Goal: Information Seeking & Learning: Learn about a topic

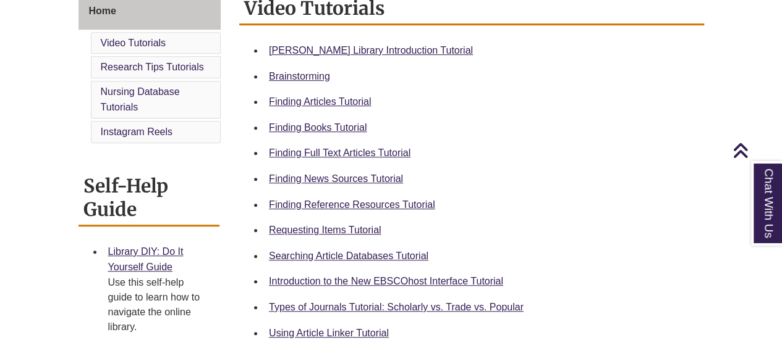
scroll to position [371, 0]
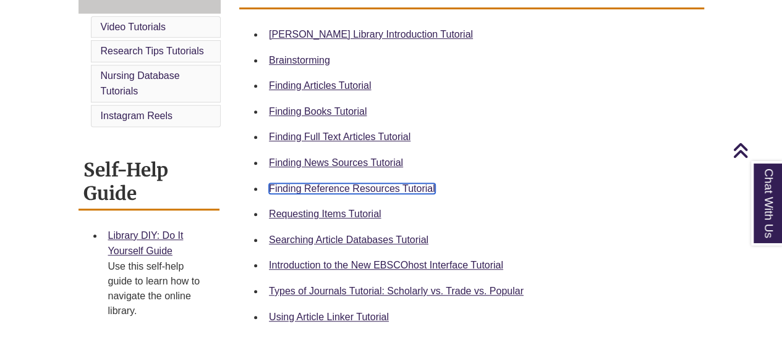
click at [335, 184] on link "Finding Reference Resources Tutorial" at bounding box center [352, 189] width 166 height 11
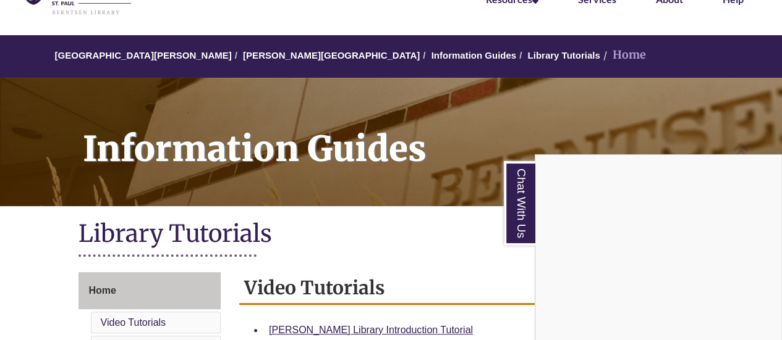
scroll to position [0, 0]
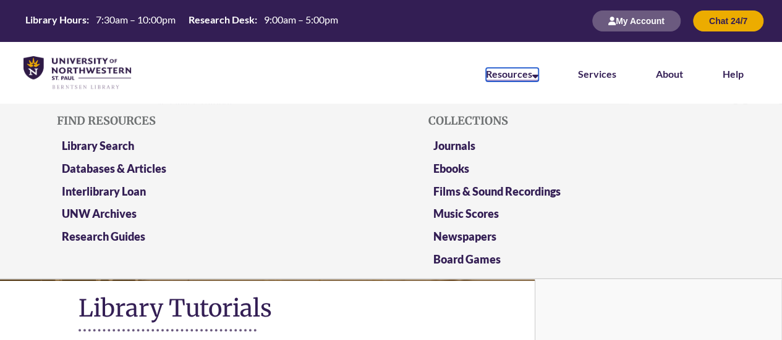
click at [497, 70] on link "Resources" at bounding box center [512, 75] width 53 height 14
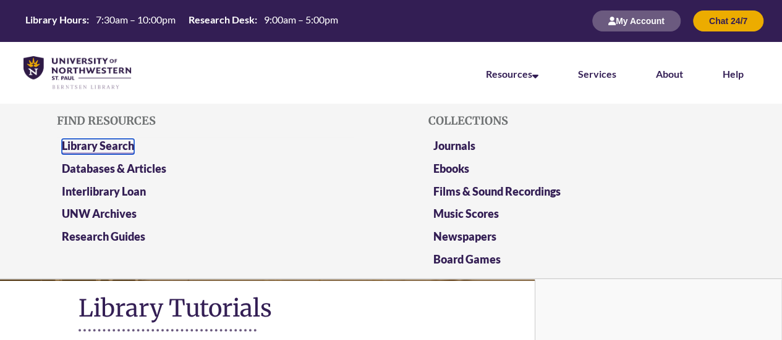
click at [106, 148] on link "Library Search" at bounding box center [98, 146] width 72 height 15
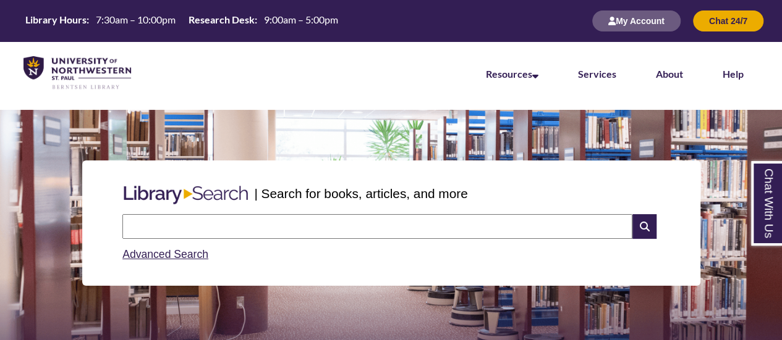
click at [304, 230] on input "text" at bounding box center [377, 226] width 510 height 25
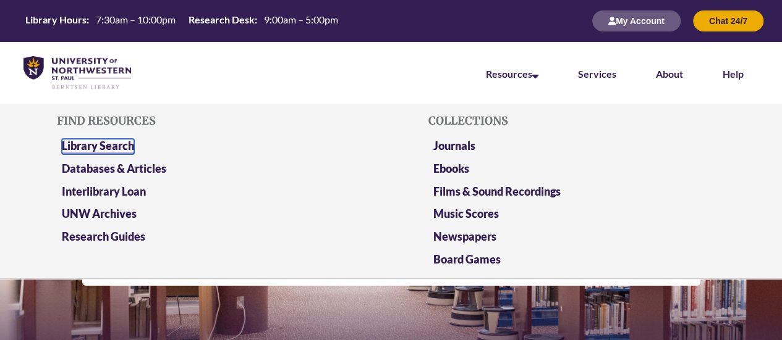
click at [119, 146] on link "Library Search" at bounding box center [98, 146] width 72 height 15
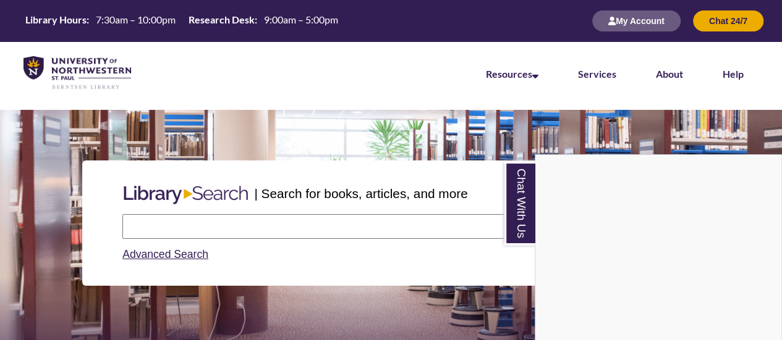
click at [363, 221] on div "Chat With Us" at bounding box center [391, 170] width 782 height 340
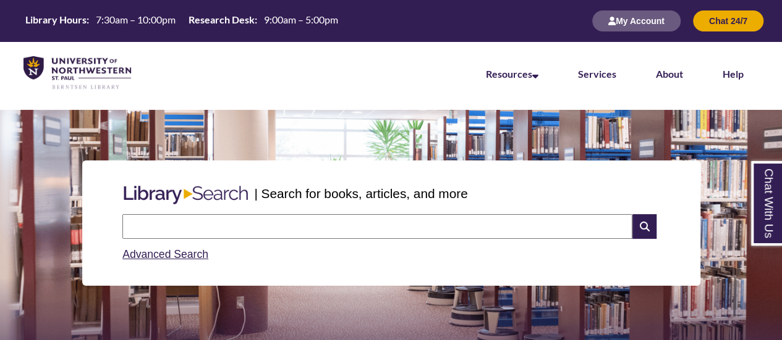
click at [366, 227] on input "text" at bounding box center [377, 226] width 510 height 25
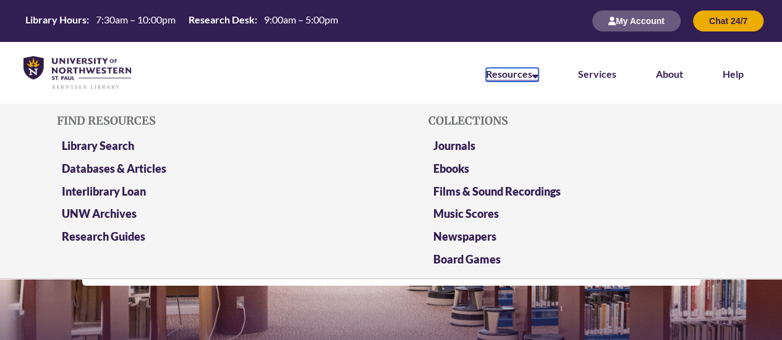
click at [525, 69] on link "Resources" at bounding box center [512, 75] width 53 height 14
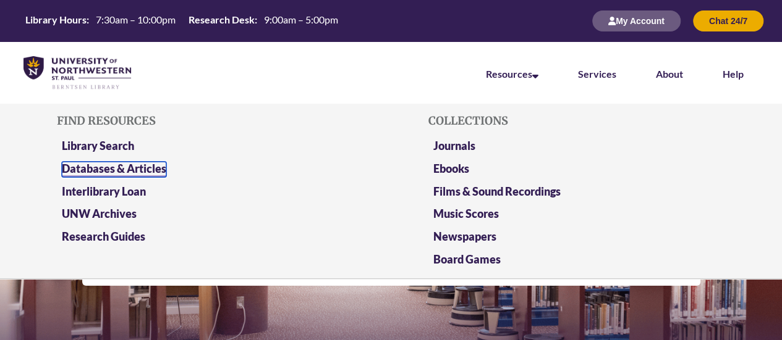
click at [133, 166] on link "Databases & Articles" at bounding box center [114, 169] width 104 height 15
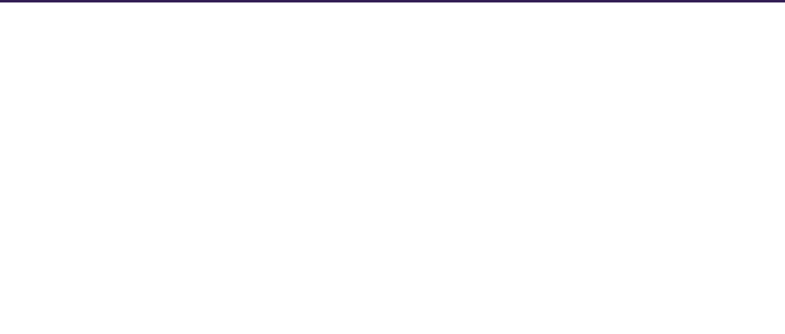
select select "Database Subject Filter"
select select "Database Types Filter"
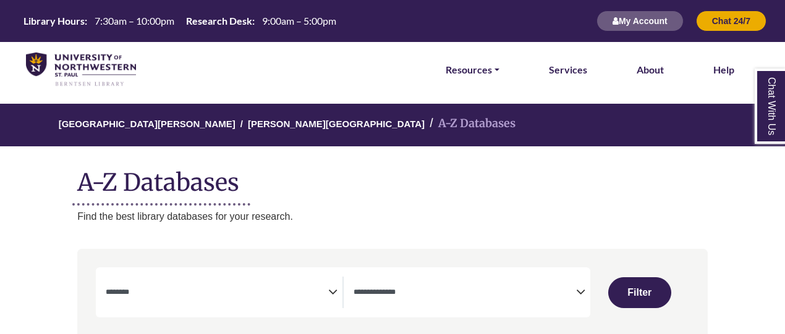
select select "Database Subject Filter"
click at [394, 286] on span "Search filters" at bounding box center [464, 290] width 222 height 11
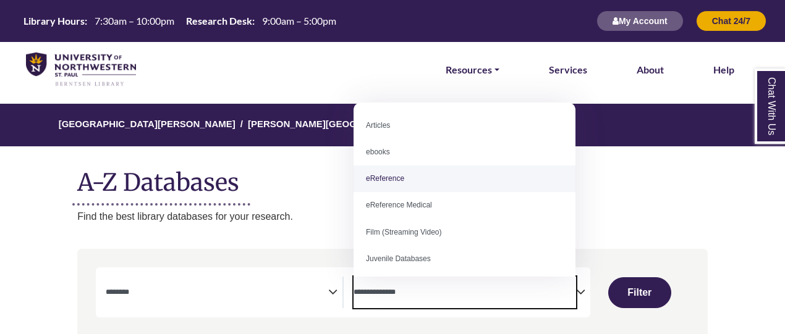
select select "*****"
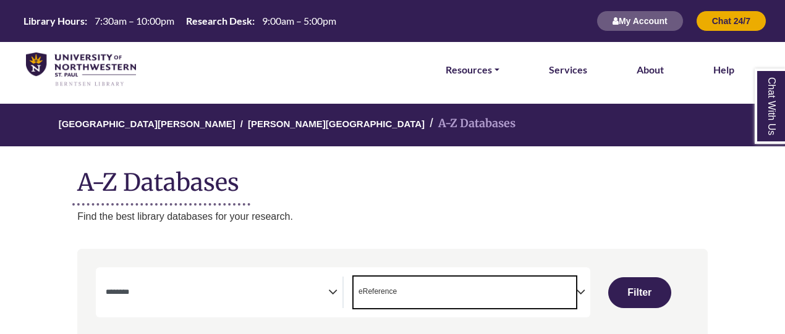
scroll to position [24, 0]
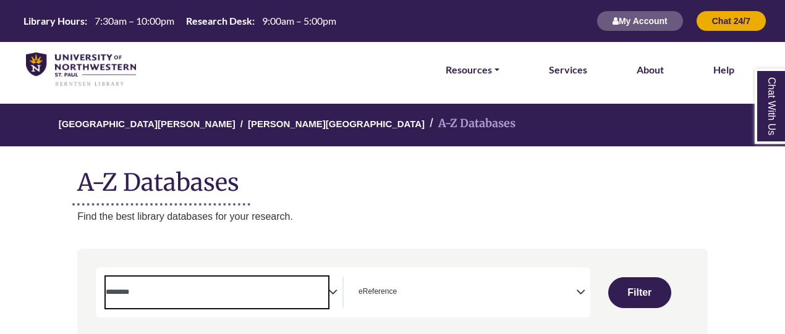
click at [206, 287] on span "Search filters" at bounding box center [217, 290] width 222 height 11
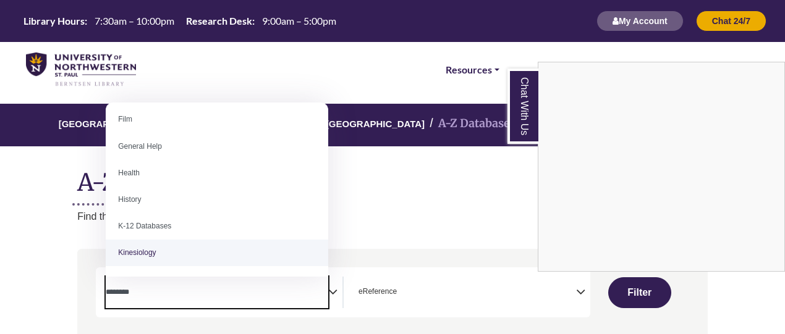
scroll to position [494, 0]
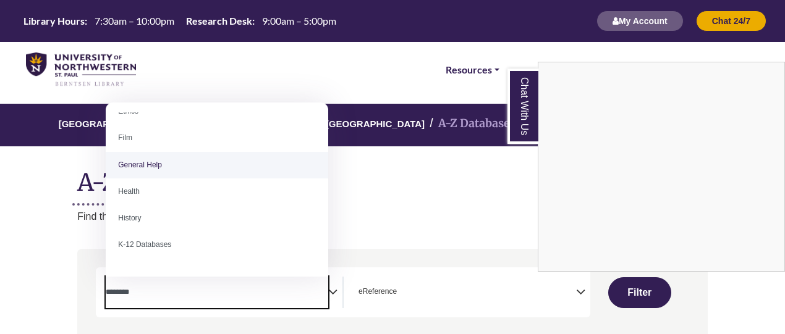
select select "*****"
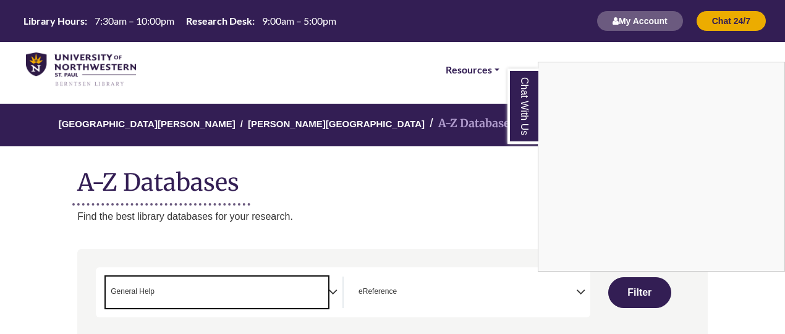
scroll to position [243, 0]
click at [630, 291] on div "Chat With Us" at bounding box center [392, 167] width 785 height 334
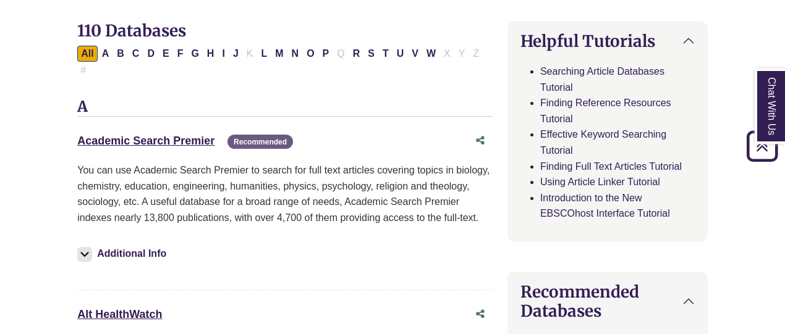
scroll to position [371, 0]
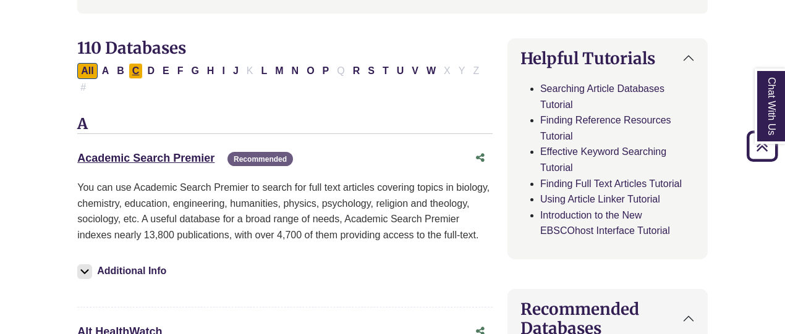
click at [134, 67] on button "C" at bounding box center [136, 71] width 15 height 16
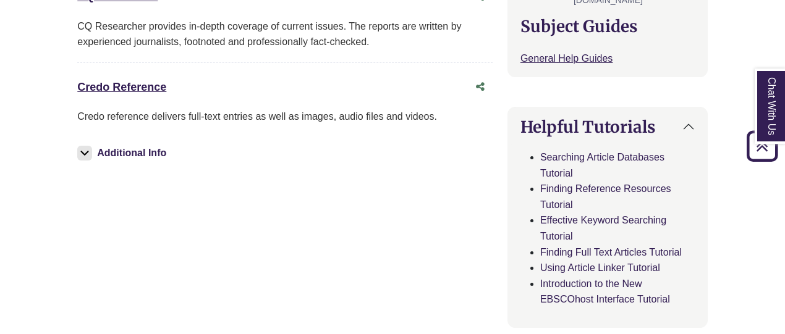
scroll to position [556, 0]
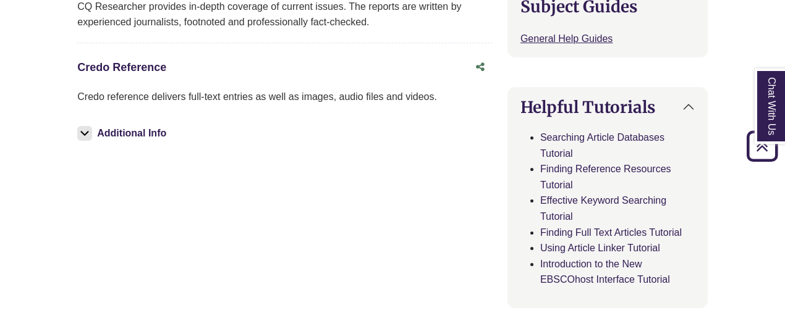
click at [129, 61] on link "Credo Reference This link opens in a new window" at bounding box center [121, 67] width 89 height 12
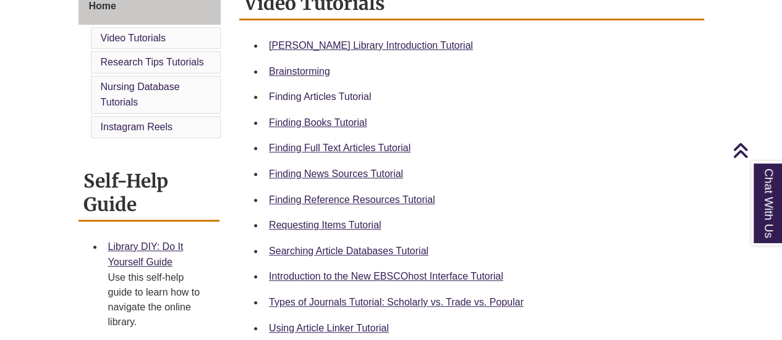
scroll to position [371, 0]
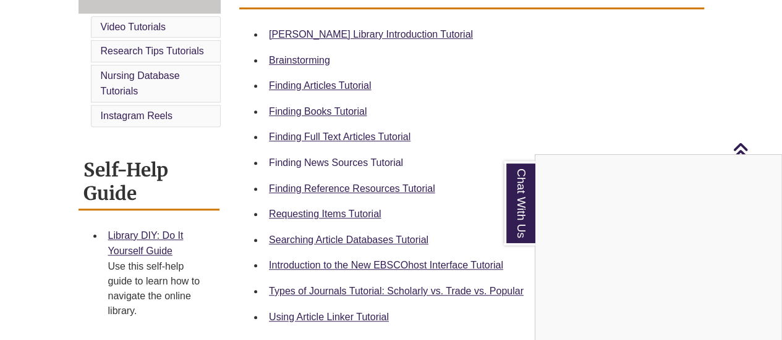
click at [304, 159] on div "Chat With Us" at bounding box center [391, 170] width 782 height 340
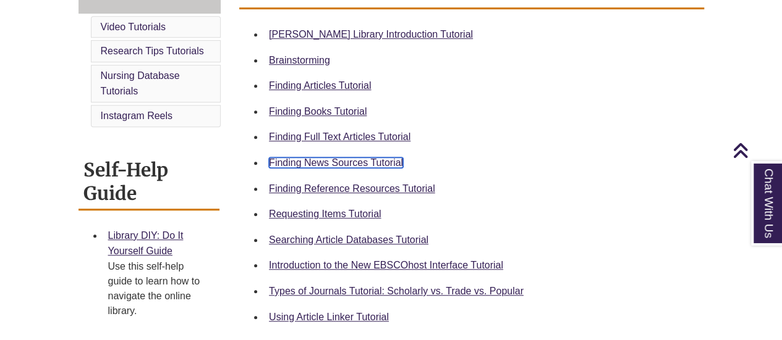
click at [315, 166] on link "Finding News Sources Tutorial" at bounding box center [336, 163] width 134 height 11
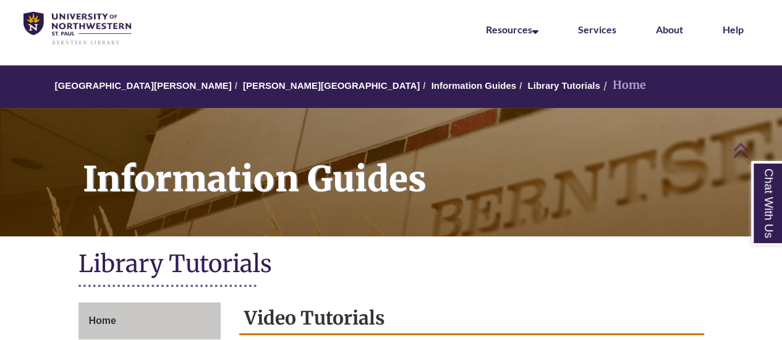
scroll to position [0, 0]
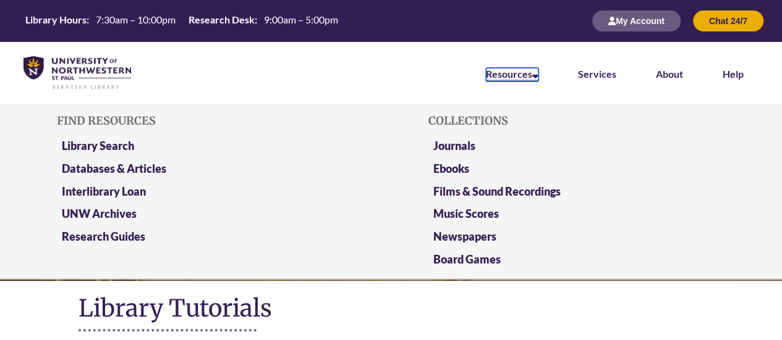
click at [501, 72] on link "Resources" at bounding box center [512, 75] width 53 height 14
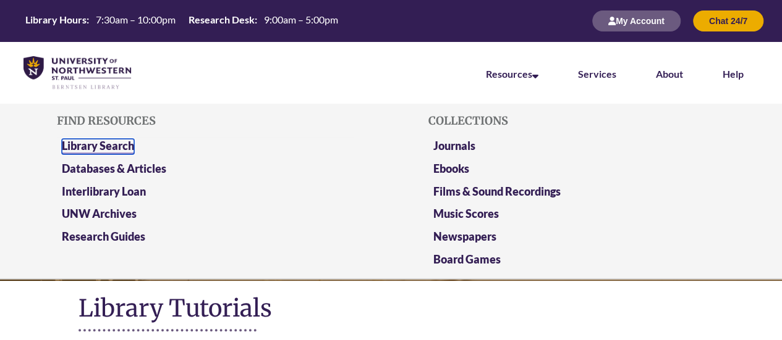
click at [110, 145] on link "Library Search" at bounding box center [98, 146] width 72 height 15
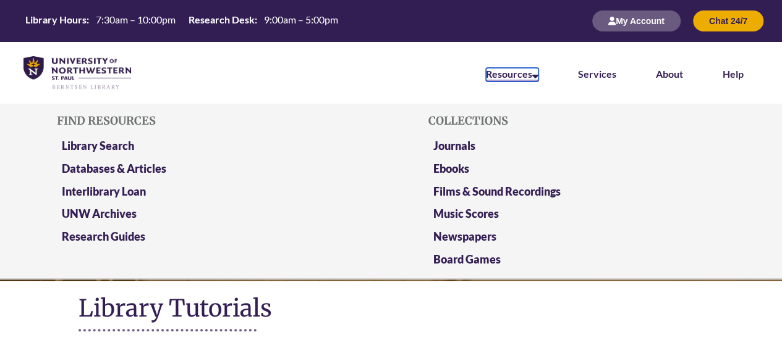
click at [502, 75] on link "Resources" at bounding box center [512, 75] width 53 height 14
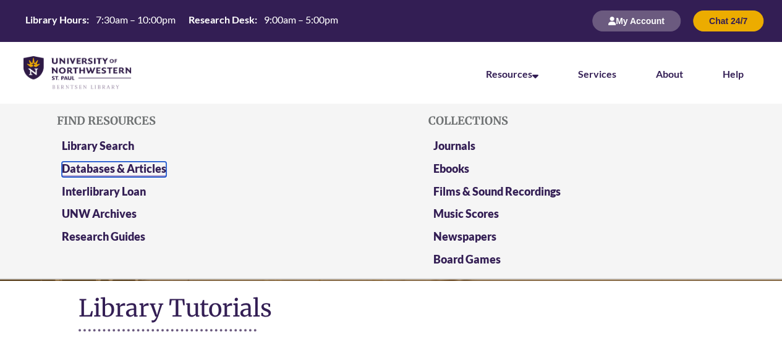
click at [131, 168] on link "Databases & Articles" at bounding box center [114, 169] width 104 height 15
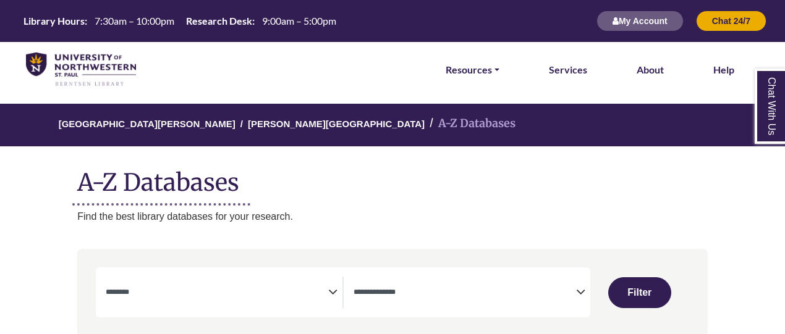
select select "Database Subject Filter"
select select "Database Types Filter"
select select "Database Subject Filter"
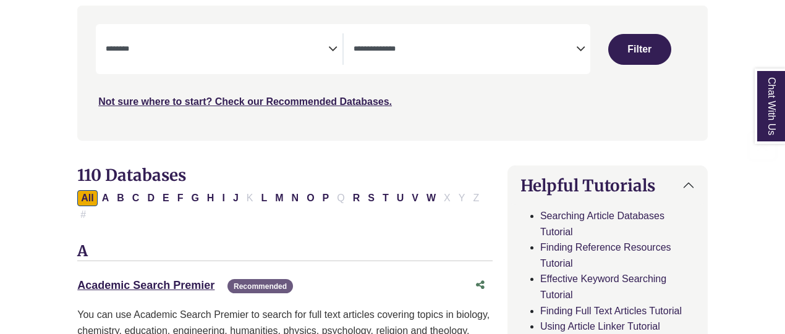
scroll to position [247, 0]
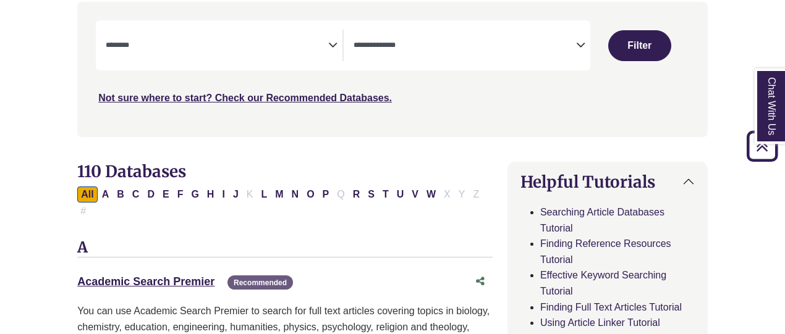
click at [398, 34] on span "Search filters" at bounding box center [464, 46] width 222 height 32
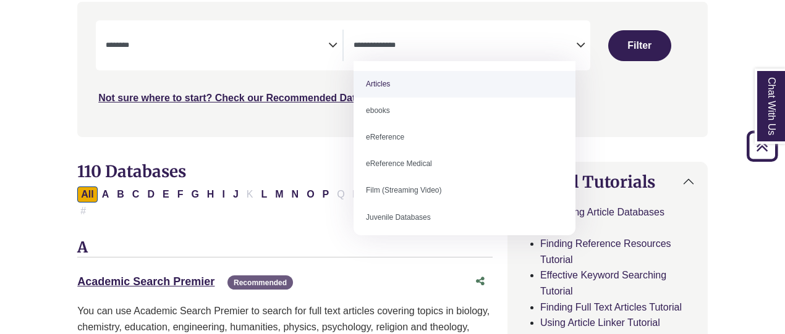
select select "*****"
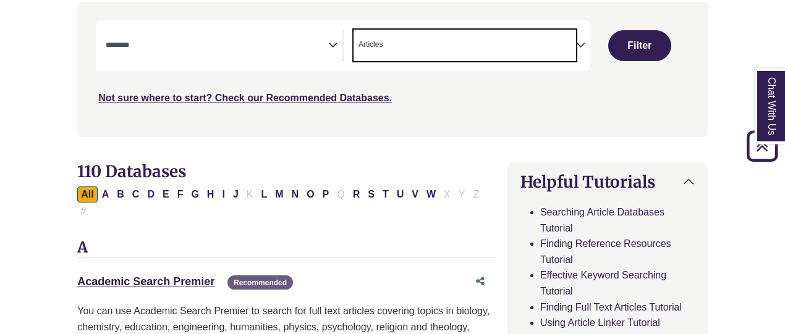
click at [246, 54] on span "Search filters" at bounding box center [217, 46] width 222 height 32
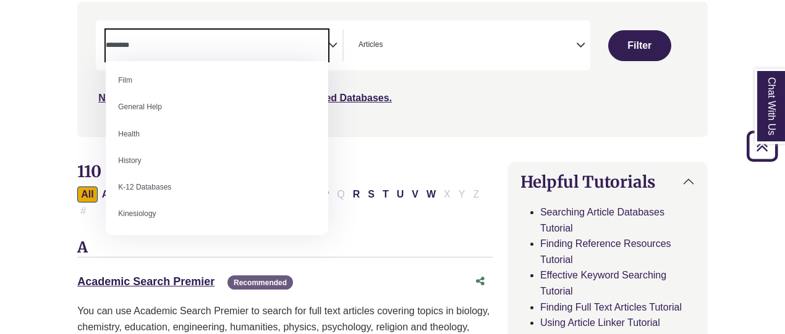
scroll to position [494, 0]
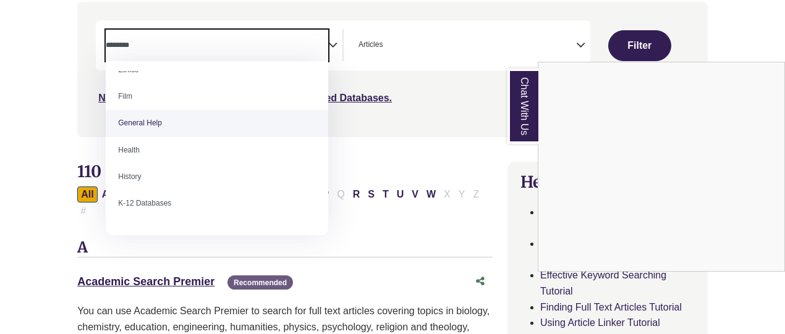
select select "*****"
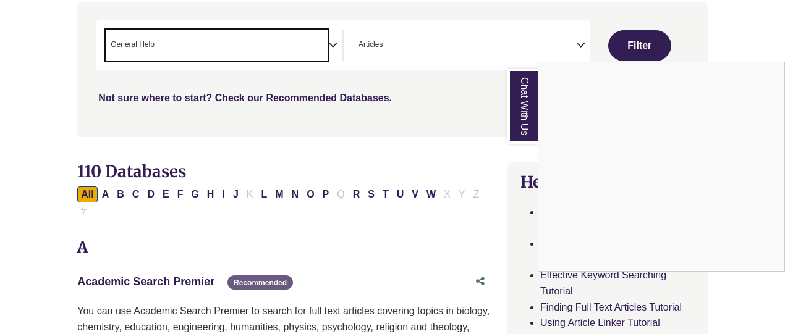
scroll to position [243, 0]
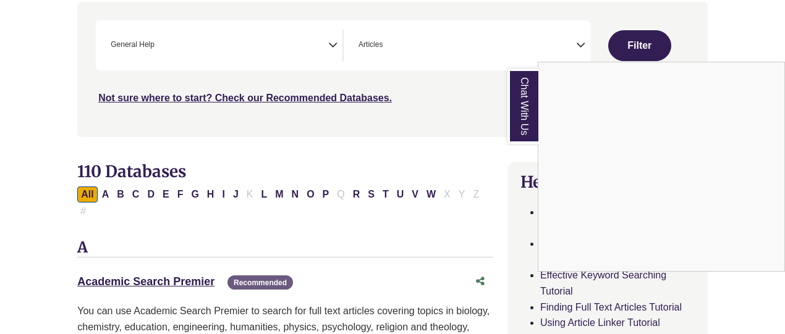
click at [625, 48] on div "Chat With Us" at bounding box center [392, 167] width 785 height 334
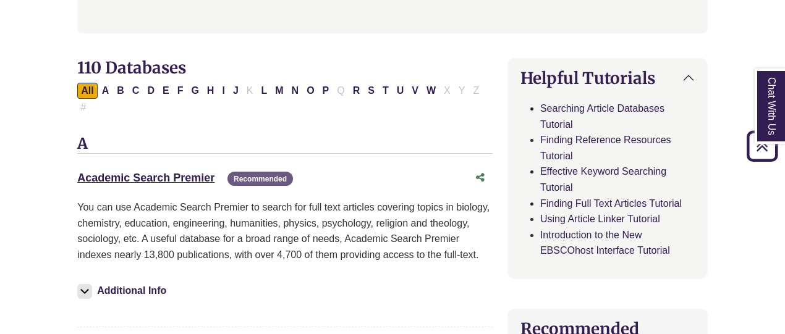
scroll to position [371, 0]
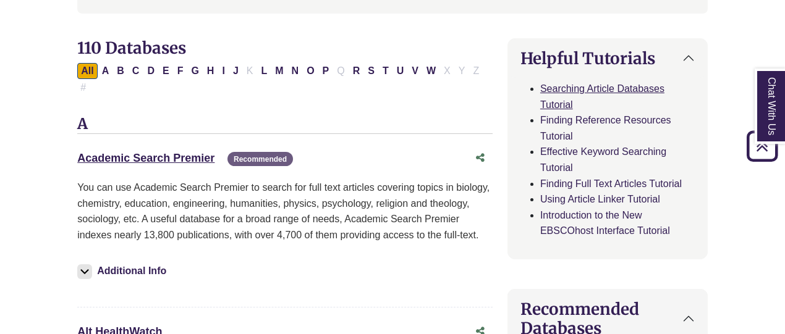
click at [542, 88] on link "Searching Article Databases Tutorial" at bounding box center [602, 96] width 124 height 27
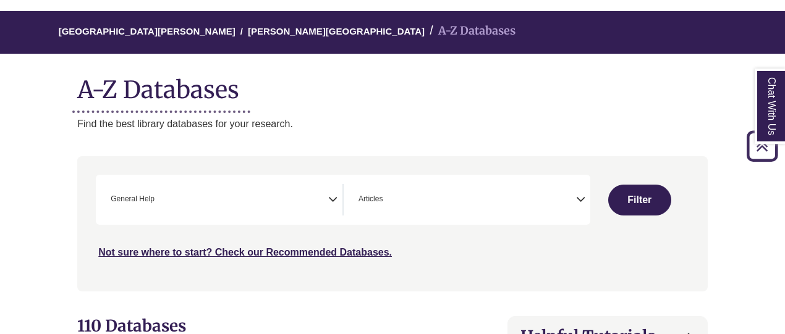
scroll to position [62, 0]
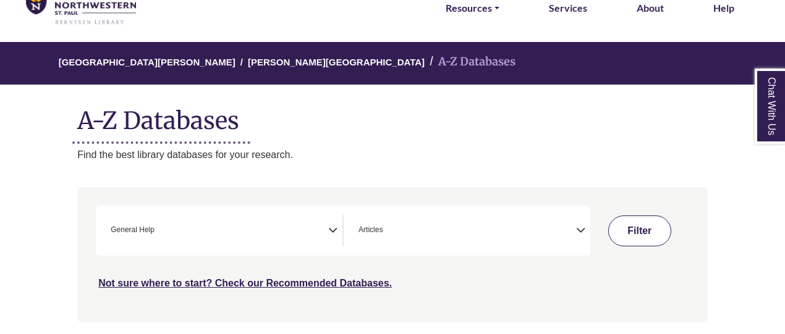
click at [644, 219] on button "Filter" at bounding box center [639, 231] width 63 height 31
click at [648, 226] on button "Filter" at bounding box center [661, 231] width 40 height 38
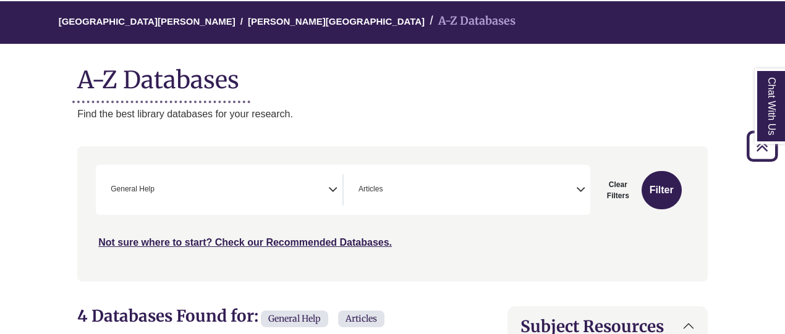
scroll to position [62, 0]
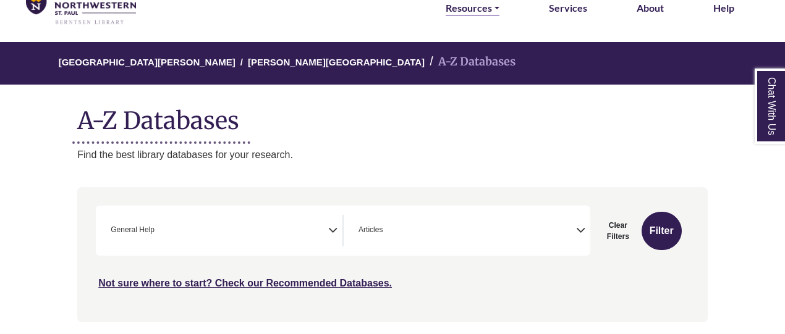
click at [468, 8] on link "Resources" at bounding box center [473, 8] width 54 height 16
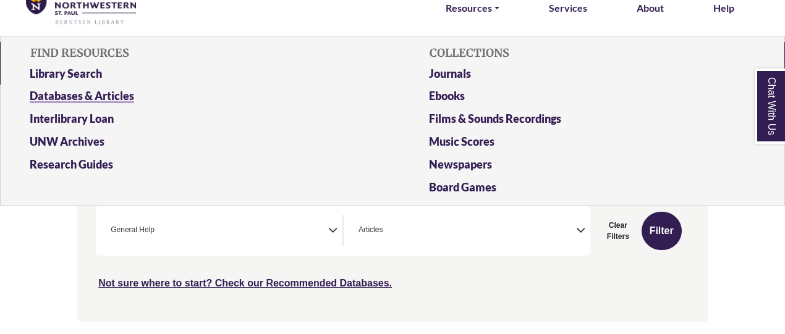
click at [76, 96] on link "Databases & Articles" at bounding box center [192, 98] width 345 height 23
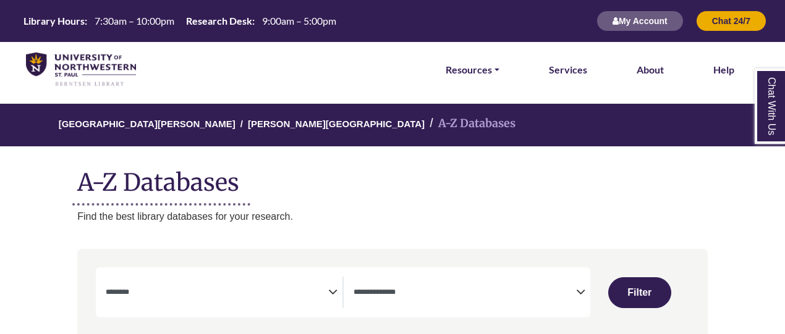
select select "Database Subject Filter"
select select "Database Types Filter"
select select "Database Subject Filter"
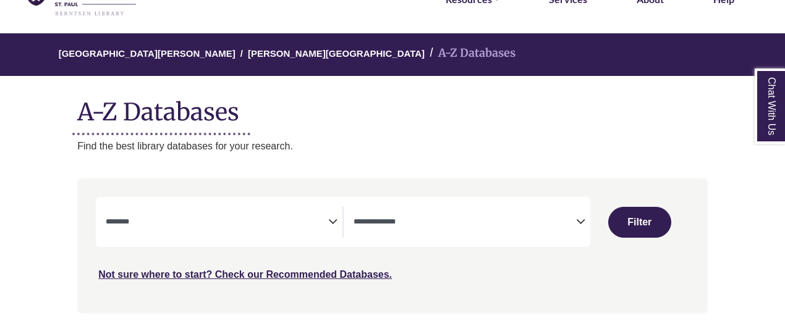
scroll to position [185, 0]
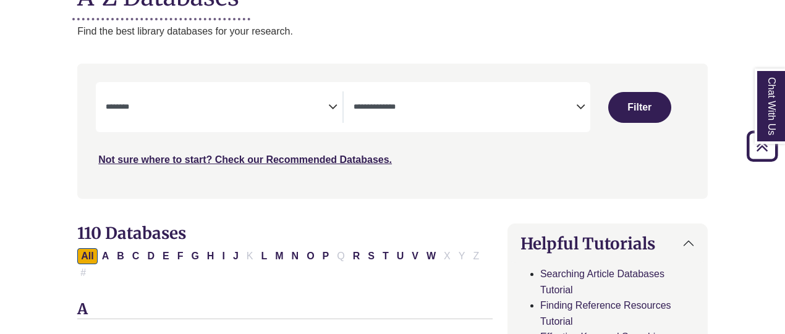
click at [412, 98] on span "Search filters" at bounding box center [464, 107] width 222 height 32
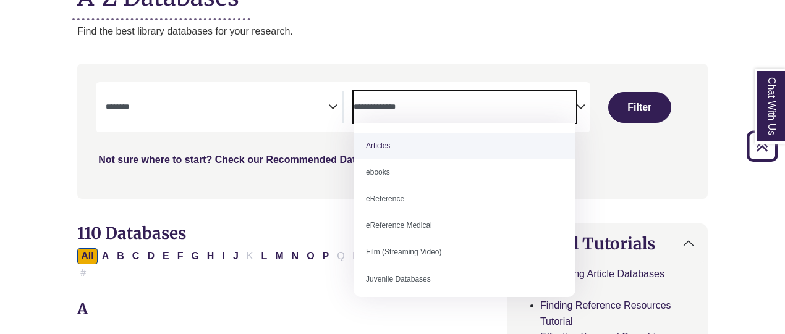
select select "*****"
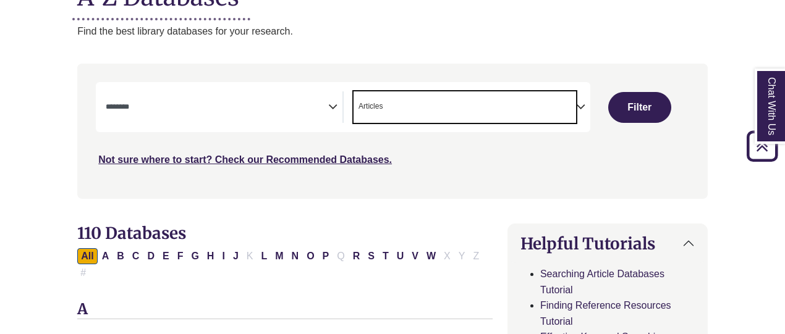
drag, startPoint x: 648, startPoint y: 105, endPoint x: 599, endPoint y: 183, distance: 91.6
click at [647, 104] on button "Filter" at bounding box center [639, 107] width 63 height 31
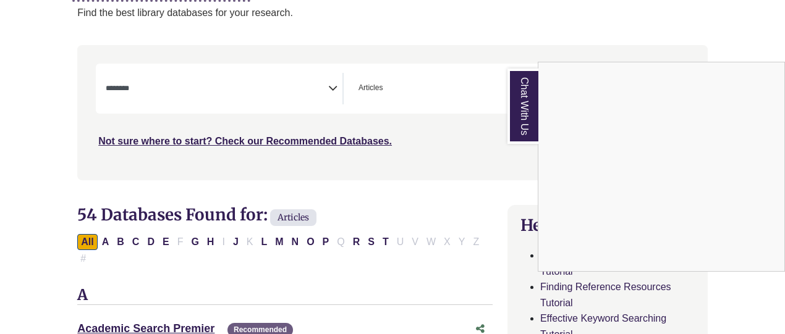
scroll to position [185, 0]
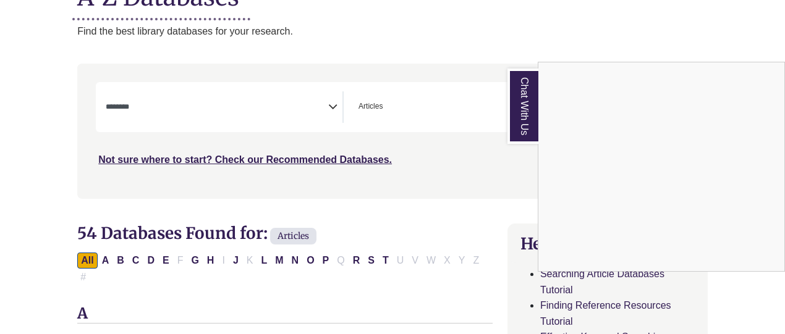
click at [293, 102] on div "Chat With Us" at bounding box center [392, 167] width 785 height 334
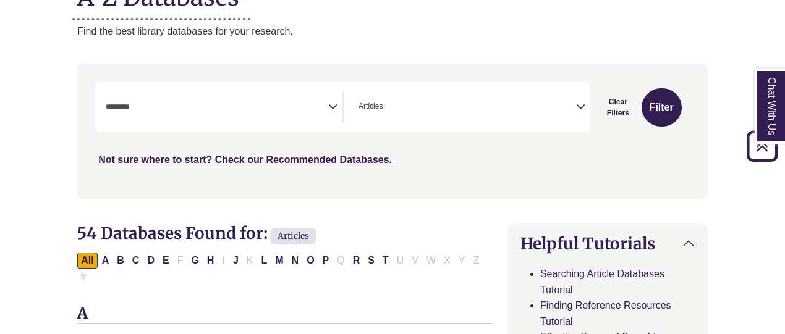
click at [334, 103] on icon "Search filters" at bounding box center [332, 105] width 9 height 19
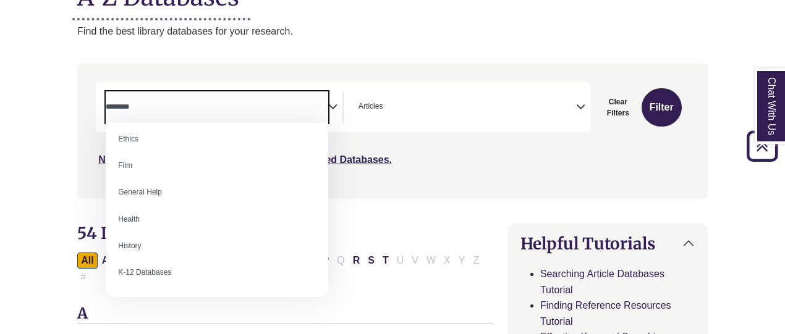
scroll to position [482, 0]
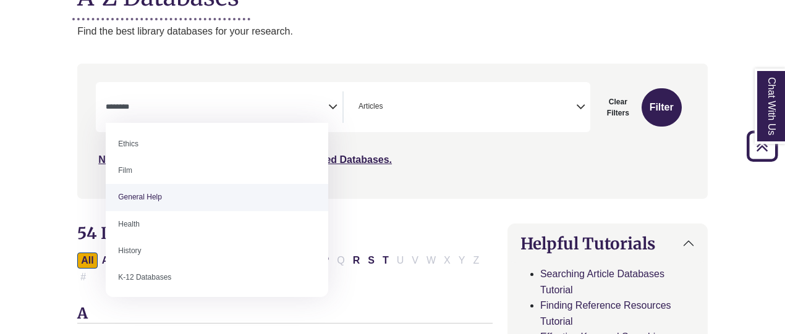
select select "*****"
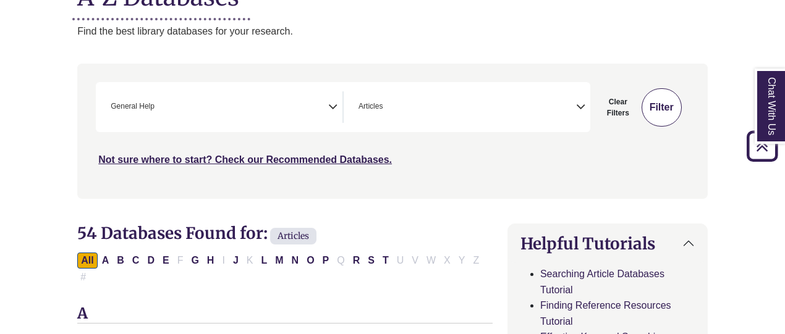
click at [651, 104] on button "Filter" at bounding box center [661, 107] width 40 height 38
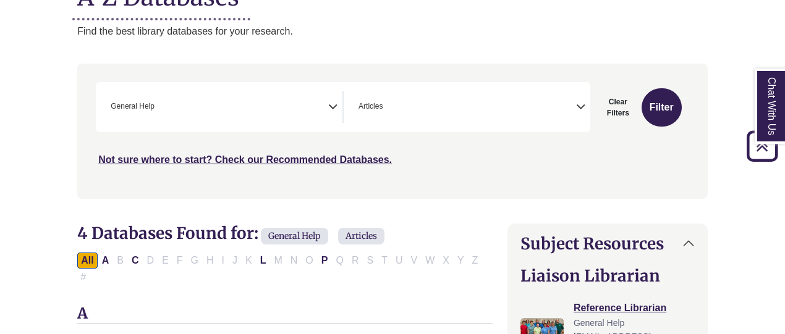
click at [258, 113] on span "× General Help" at bounding box center [217, 107] width 222 height 32
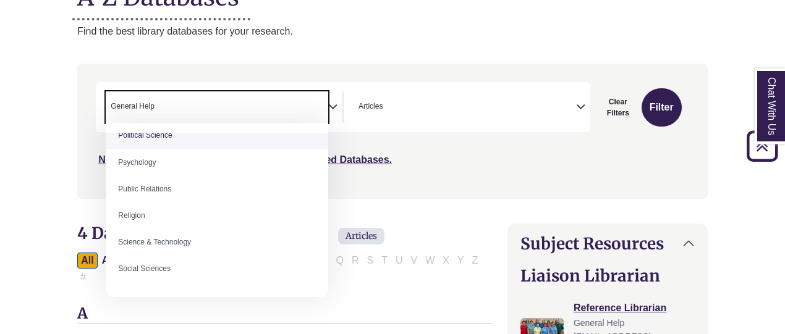
scroll to position [989, 0]
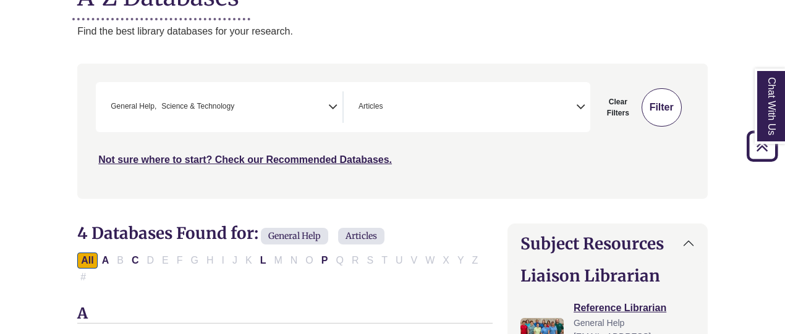
click at [660, 105] on button "Filter" at bounding box center [661, 107] width 40 height 38
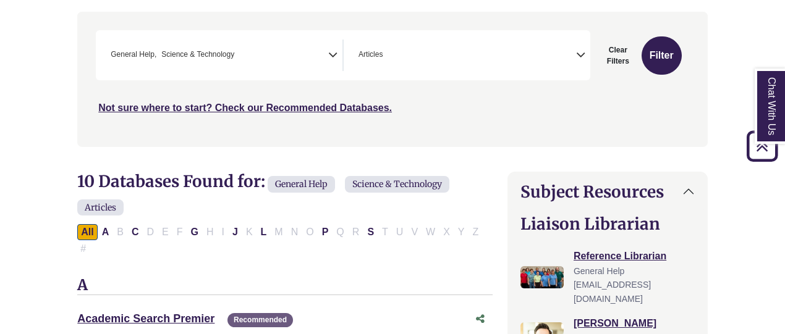
scroll to position [371, 0]
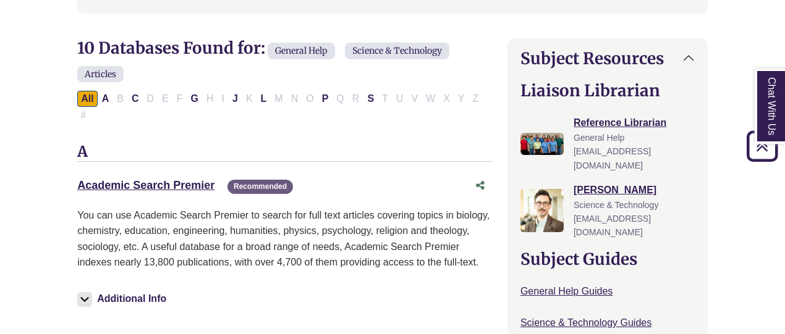
click at [259, 180] on span "Recommended" at bounding box center [259, 187] width 65 height 14
click at [133, 179] on link "Academic Search Premier This link opens in a new window" at bounding box center [145, 185] width 137 height 12
